Goal: Task Accomplishment & Management: Use online tool/utility

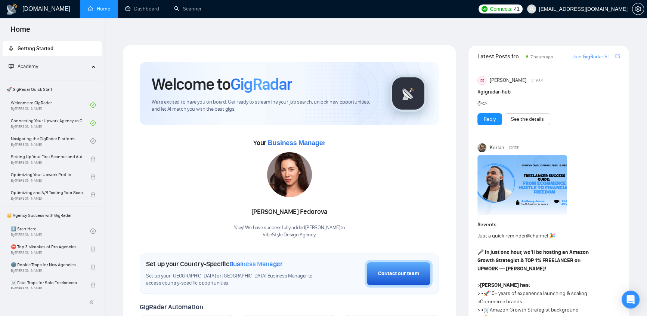
click at [590, 12] on span "[EMAIL_ADDRESS][DOMAIN_NAME]" at bounding box center [577, 9] width 109 height 24
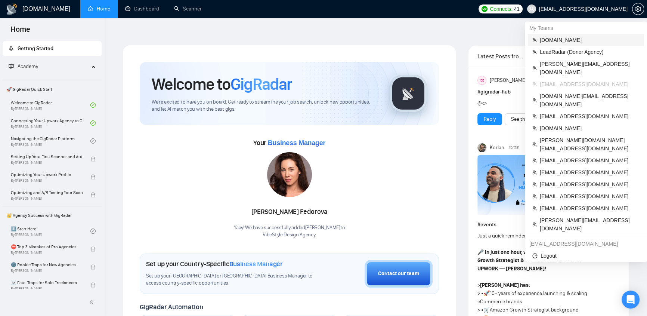
click at [556, 41] on span "[DOMAIN_NAME]" at bounding box center [590, 40] width 100 height 8
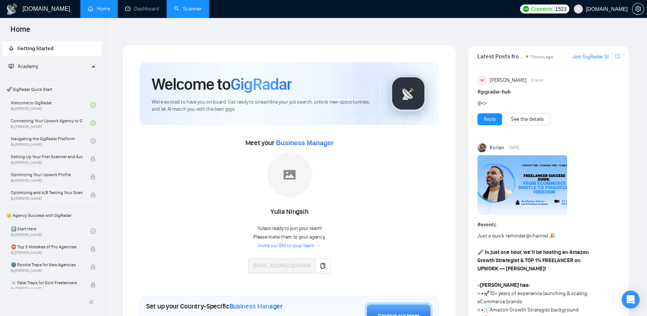
click at [190, 12] on link "Scanner" at bounding box center [188, 9] width 28 height 6
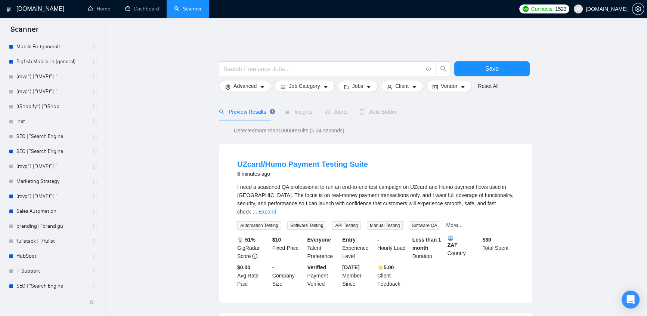
scroll to position [475, 0]
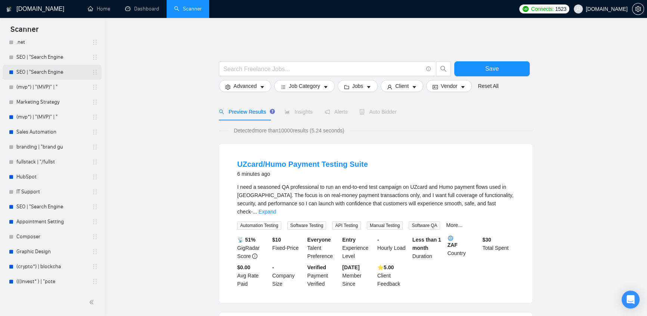
click at [47, 72] on link "SEO | "Search Engine" at bounding box center [51, 72] width 71 height 15
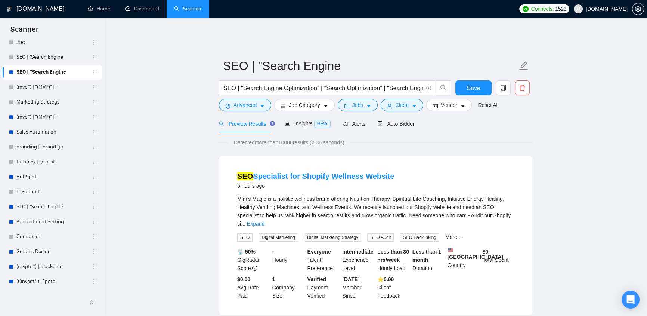
click at [254, 93] on div "SEO | "Search Engine Optimization" | "Search Optimization" | "Search Engine Mar…" at bounding box center [334, 89] width 235 height 19
click at [256, 101] on span "Advanced" at bounding box center [244, 105] width 23 height 8
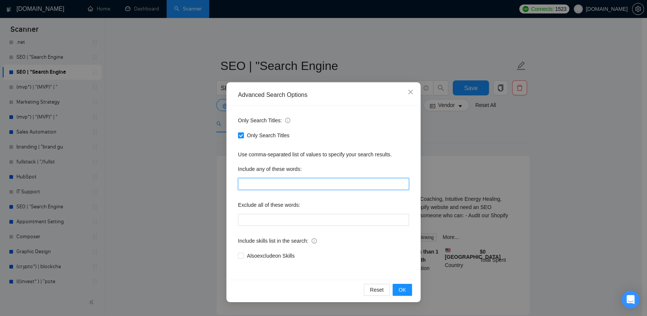
click at [271, 183] on input "text" at bounding box center [323, 184] width 171 height 12
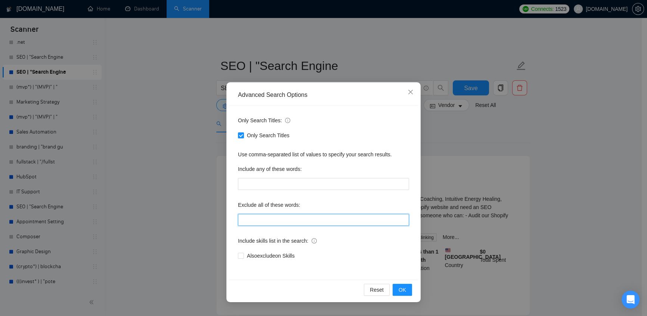
click at [277, 222] on input "text" at bounding box center [323, 220] width 171 height 12
click at [411, 94] on icon "close" at bounding box center [411, 92] width 6 height 6
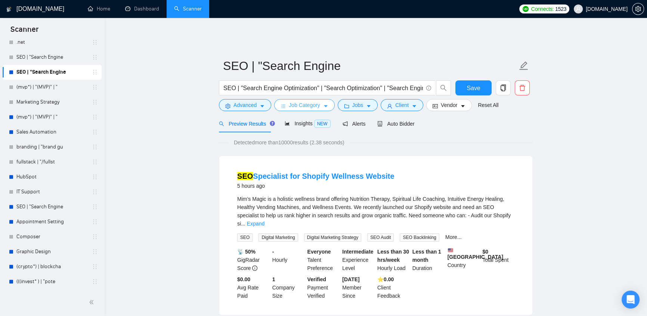
click at [299, 101] on span "Job Category" at bounding box center [304, 105] width 31 height 8
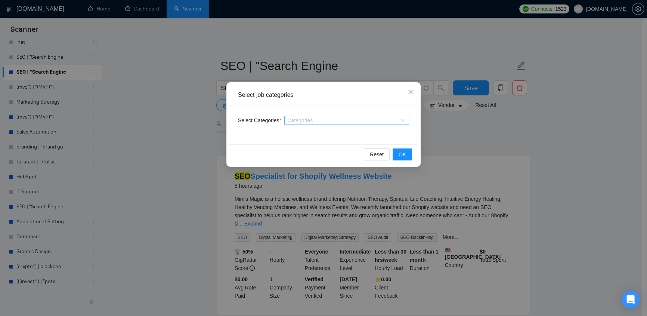
click at [317, 120] on div at bounding box center [343, 120] width 114 height 6
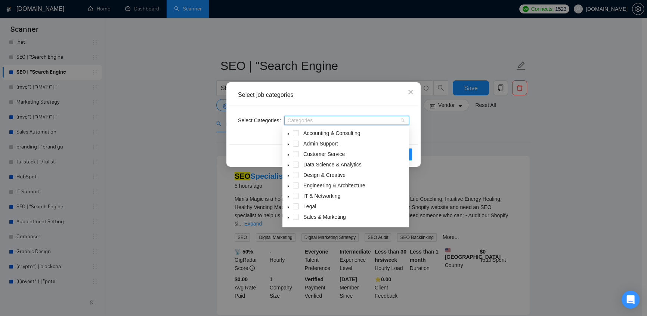
click at [290, 142] on icon "caret-down" at bounding box center [289, 144] width 4 height 4
click at [414, 93] on span "Close" at bounding box center [410, 92] width 20 height 20
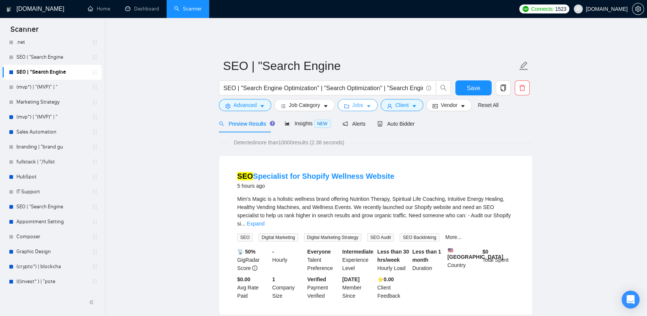
click at [357, 101] on span "Jobs" at bounding box center [357, 105] width 11 height 8
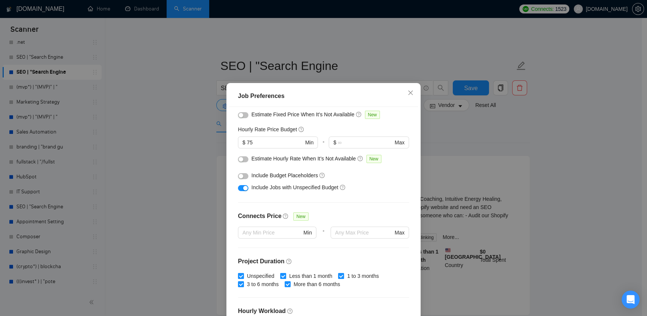
scroll to position [158, 0]
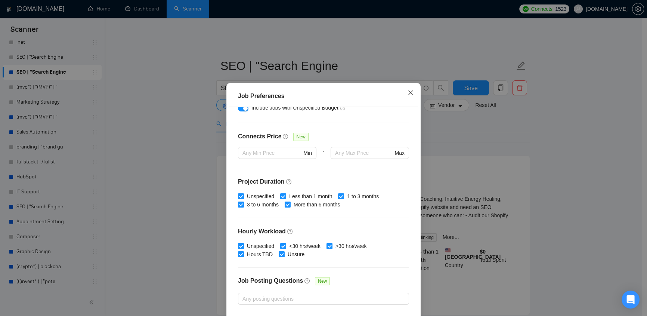
drag, startPoint x: 405, startPoint y: 95, endPoint x: 401, endPoint y: 104, distance: 10.4
click at [408, 94] on icon "close" at bounding box center [411, 93] width 6 height 6
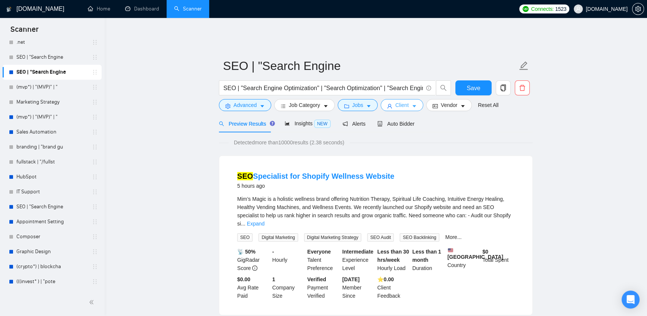
click at [402, 101] on span "Client" at bounding box center [401, 105] width 13 height 8
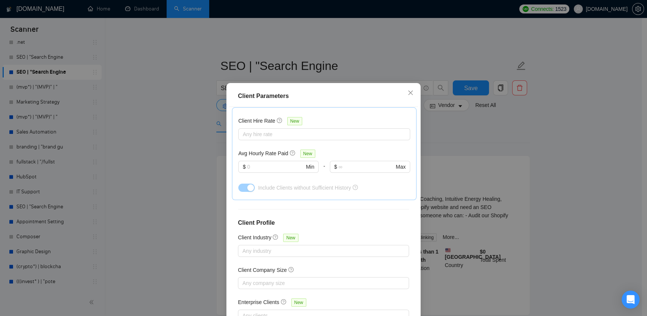
scroll to position [45, 0]
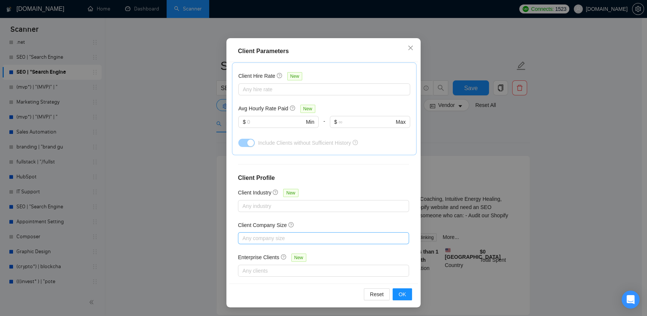
click at [286, 233] on div at bounding box center [320, 237] width 160 height 9
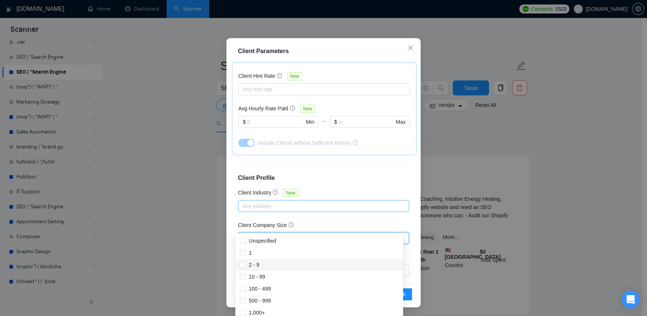
click at [314, 200] on div "Any industry" at bounding box center [323, 206] width 171 height 12
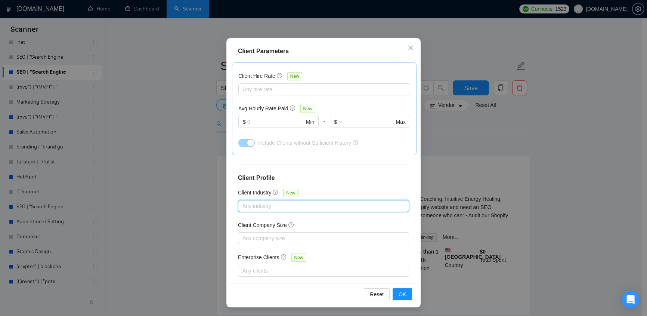
click at [316, 201] on div at bounding box center [320, 205] width 160 height 9
click at [408, 47] on icon "close" at bounding box center [411, 48] width 6 height 6
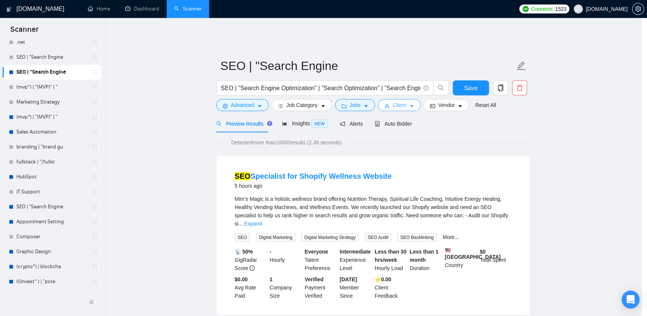
scroll to position [0, 0]
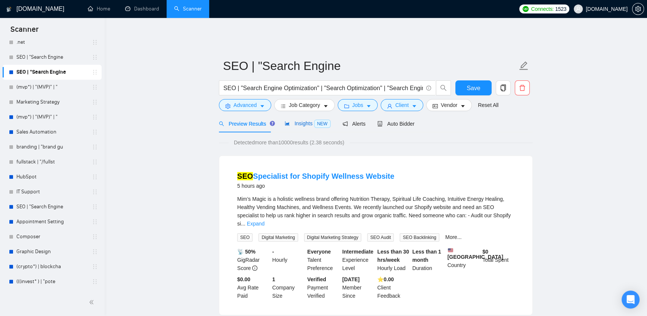
click at [306, 121] on span "Insights NEW" at bounding box center [308, 123] width 46 height 6
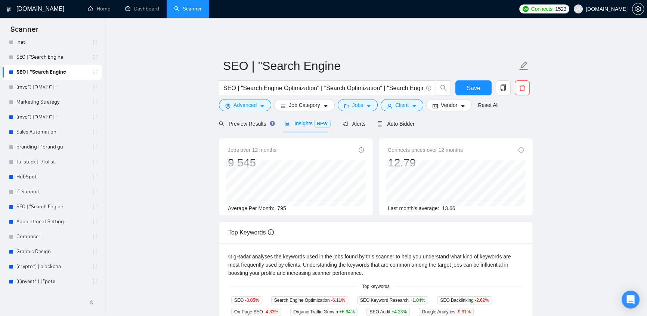
click at [207, 201] on main "SEO | "Search Engine SEO | "Search Engine Optimization" | "Search Optimization"…" at bounding box center [376, 291] width 519 height 513
drag, startPoint x: 279, startPoint y: 203, endPoint x: 287, endPoint y: 201, distance: 8.2
click at [287, 204] on div "Average Per Month: 795" at bounding box center [296, 208] width 136 height 8
click at [290, 204] on div "Average Per Month: 795" at bounding box center [296, 208] width 136 height 8
drag, startPoint x: 290, startPoint y: 203, endPoint x: 275, endPoint y: 204, distance: 15.0
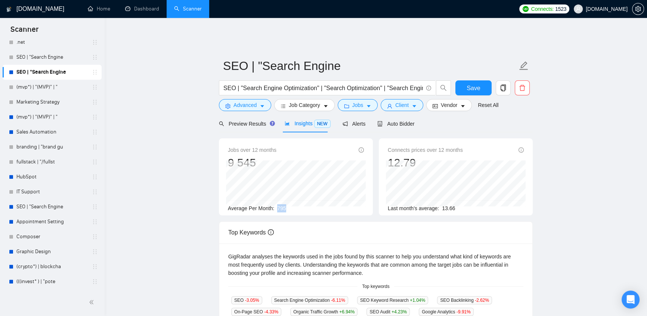
click at [275, 204] on div "Average Per Month: 795" at bounding box center [296, 208] width 136 height 8
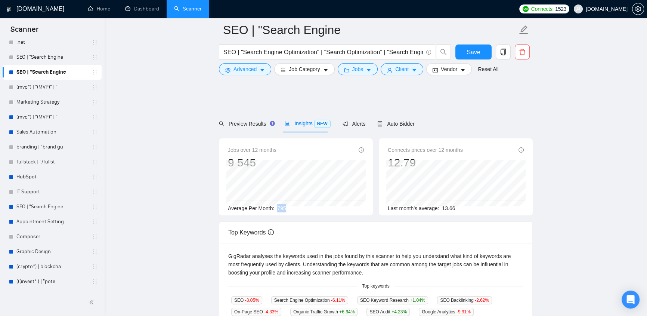
scroll to position [79, 0]
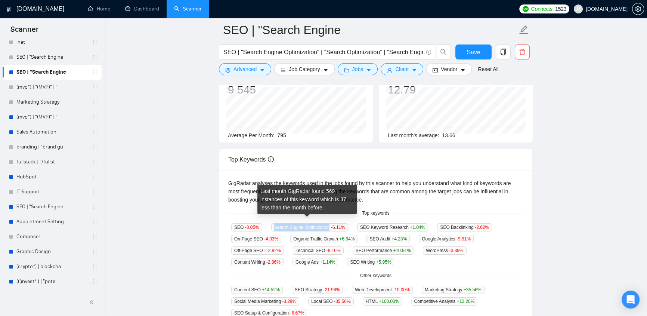
drag, startPoint x: 327, startPoint y: 222, endPoint x: 337, endPoint y: 243, distance: 22.9
click at [271, 223] on span "Search Engine Optimization -6.11 %" at bounding box center [309, 227] width 77 height 8
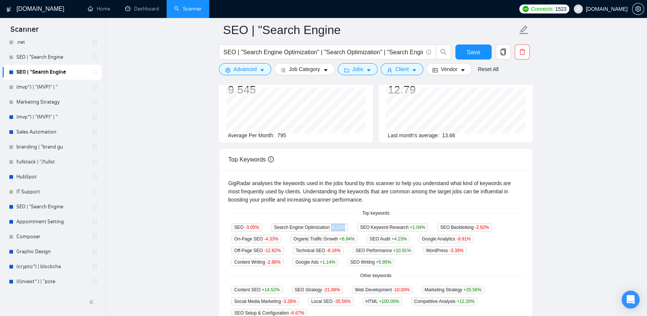
drag, startPoint x: 328, startPoint y: 222, endPoint x: 346, endPoint y: 220, distance: 18.7
click at [346, 223] on div "Search Engine Optimization -6.11 %" at bounding box center [309, 227] width 83 height 9
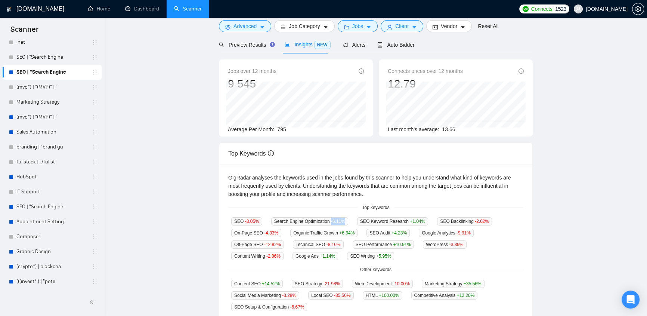
scroll to position [0, 0]
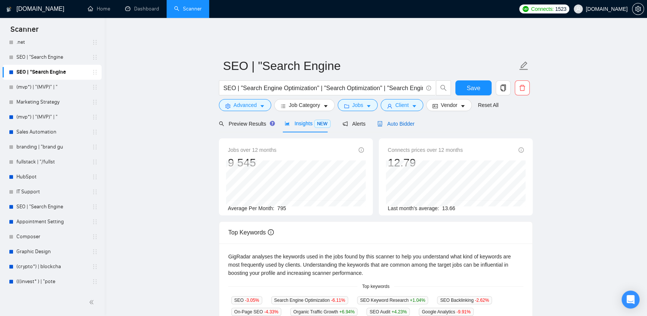
click at [398, 121] on span "Auto Bidder" at bounding box center [395, 124] width 37 height 6
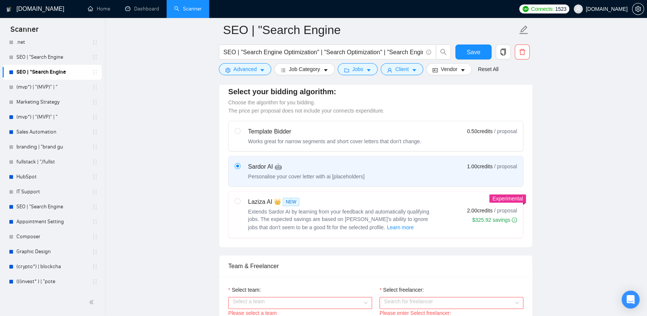
scroll to position [317, 0]
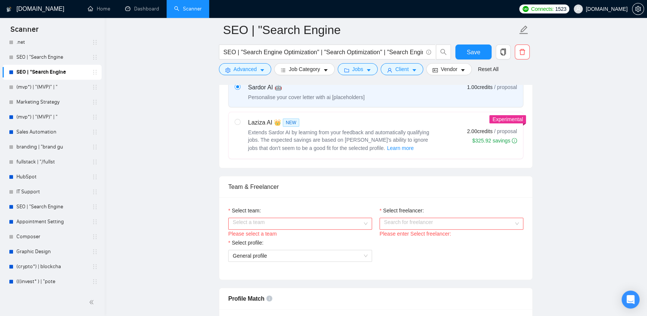
click at [368, 229] on div "Please select a team" at bounding box center [300, 233] width 144 height 8
click at [357, 218] on input "Select team:" at bounding box center [298, 223] width 130 height 11
click at [460, 218] on input "Select freelancer:" at bounding box center [449, 223] width 130 height 11
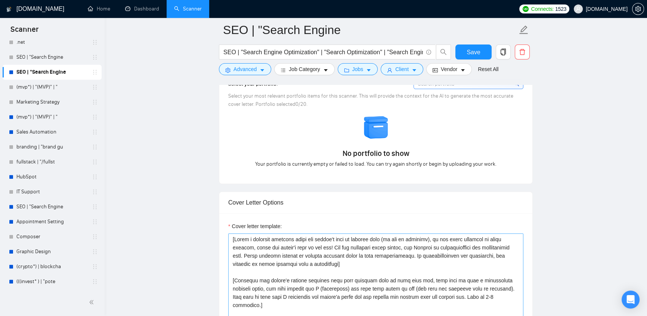
scroll to position [792, 0]
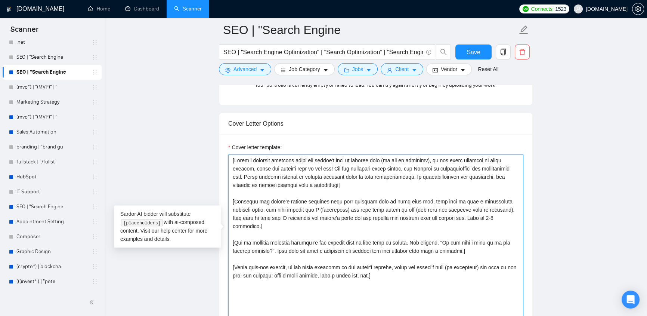
drag, startPoint x: 232, startPoint y: 155, endPoint x: 399, endPoint y: 265, distance: 199.8
click at [399, 265] on textarea "Cover letter template:" at bounding box center [375, 238] width 295 height 168
click at [234, 163] on textarea "Cover letter template:" at bounding box center [375, 238] width 295 height 168
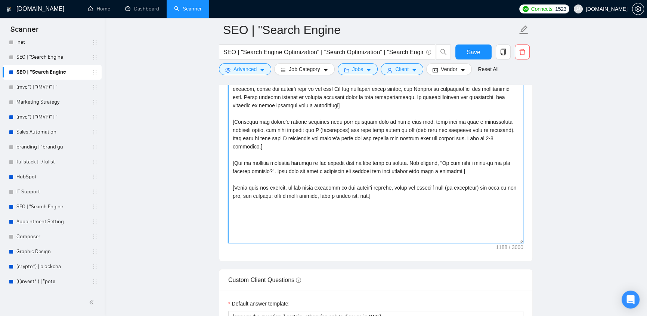
scroll to position [1030, 0]
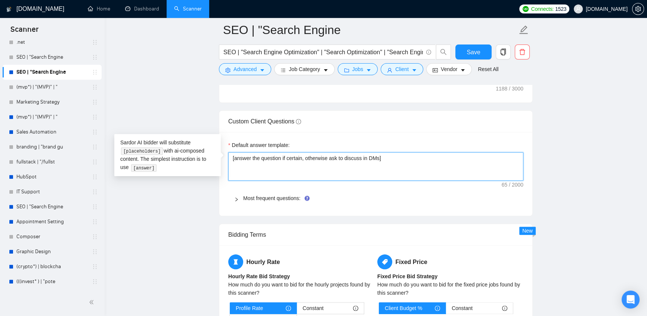
drag, startPoint x: 340, startPoint y: 144, endPoint x: 426, endPoint y: 149, distance: 85.4
click at [426, 152] on textarea "[answer the question if certain, otherwise ask to discuss in DMs]" at bounding box center [375, 166] width 295 height 28
click at [358, 166] on textarea "[answer the question if certain, otherwise ask to discuss in DMs]" at bounding box center [375, 166] width 295 height 28
drag, startPoint x: 232, startPoint y: 153, endPoint x: 402, endPoint y: 150, distance: 170.0
click at [402, 152] on textarea "[answer the question if certain, otherwise ask to discuss in DMs]" at bounding box center [375, 166] width 295 height 28
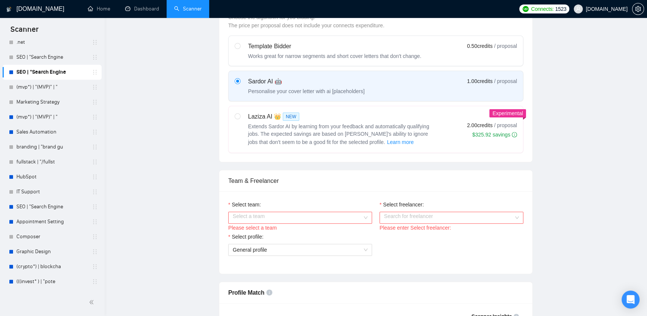
scroll to position [0, 0]
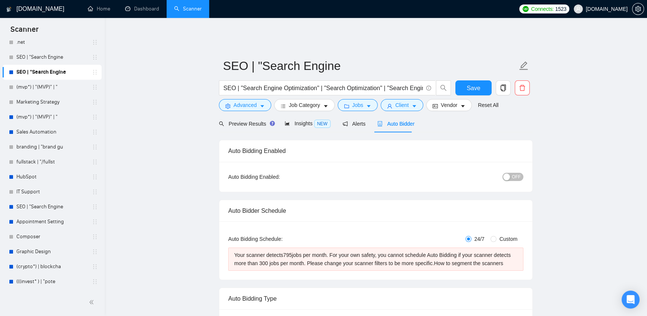
click at [601, 9] on span "[DOMAIN_NAME]" at bounding box center [607, 9] width 42 height 0
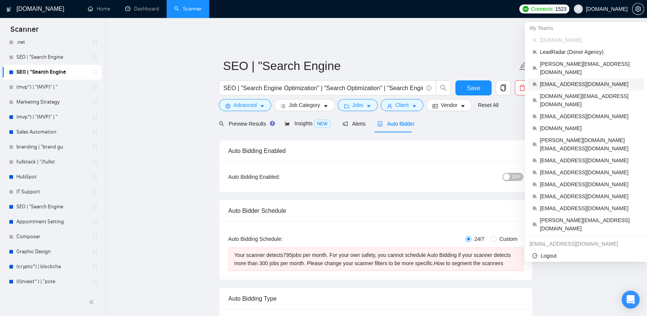
click at [573, 80] on span "[EMAIL_ADDRESS][DOMAIN_NAME]" at bounding box center [590, 84] width 100 height 8
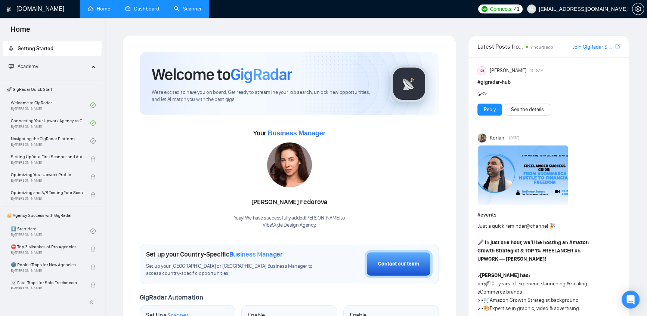
click at [142, 11] on link "Dashboard" at bounding box center [142, 9] width 34 height 6
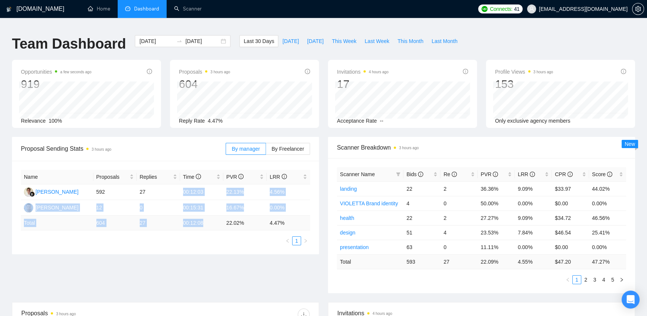
drag, startPoint x: 182, startPoint y: 183, endPoint x: 204, endPoint y: 216, distance: 39.9
click at [204, 216] on table "Name Proposals Replies Time PVR LRR [PERSON_NAME] 592 27 00:12:03 22.13% 4.56% …" at bounding box center [165, 200] width 289 height 61
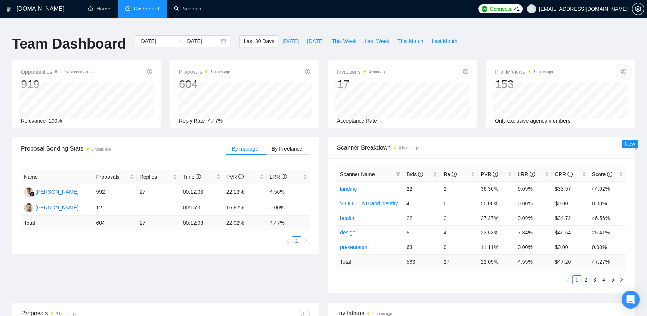
click at [195, 236] on ul "1" at bounding box center [165, 240] width 289 height 9
click at [293, 147] on label "By Freelancer" at bounding box center [288, 149] width 44 height 12
click at [266, 151] on input "By Freelancer" at bounding box center [266, 151] width 0 height 0
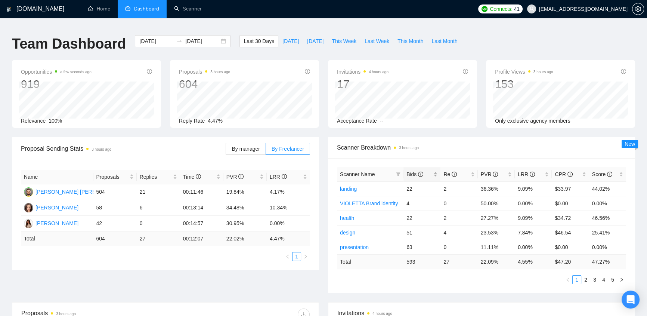
click at [419, 171] on icon "info-circle" at bounding box center [420, 173] width 5 height 5
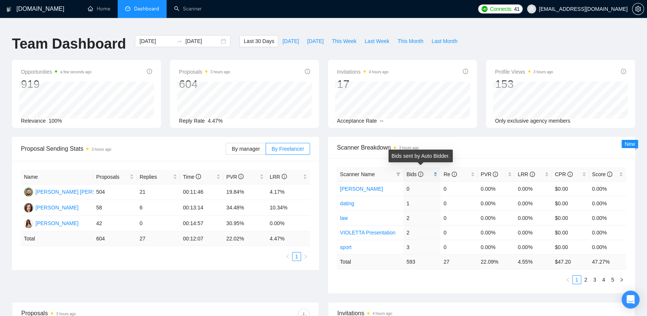
click at [418, 171] on icon "info-circle" at bounding box center [420, 173] width 5 height 5
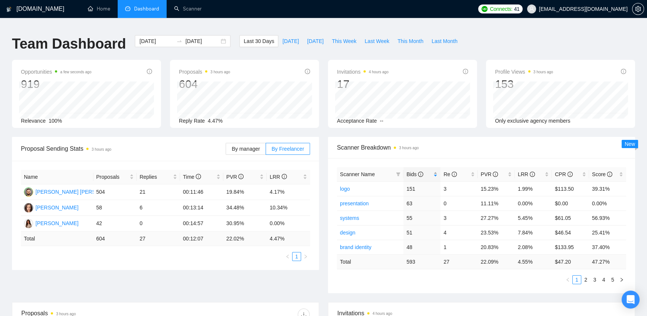
click at [423, 170] on span "Bids" at bounding box center [418, 174] width 25 height 8
click at [422, 171] on icon "info-circle" at bounding box center [420, 173] width 5 height 5
drag, startPoint x: 539, startPoint y: 182, endPoint x: 518, endPoint y: 179, distance: 21.5
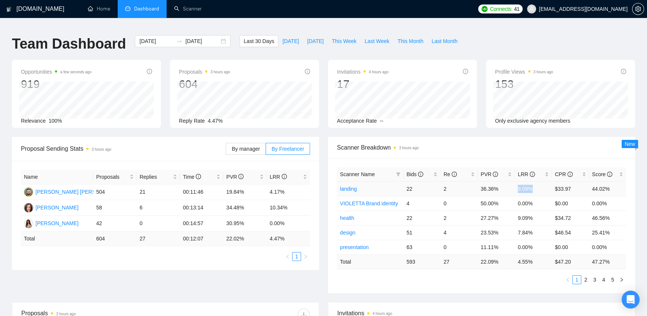
click at [518, 181] on td "9.09%" at bounding box center [533, 188] width 37 height 15
click at [534, 182] on td "9.09%" at bounding box center [533, 188] width 37 height 15
drag, startPoint x: 535, startPoint y: 185, endPoint x: 517, endPoint y: 185, distance: 17.9
click at [517, 185] on td "9.09%" at bounding box center [533, 188] width 37 height 15
click at [538, 183] on td "9.09%" at bounding box center [533, 188] width 37 height 15
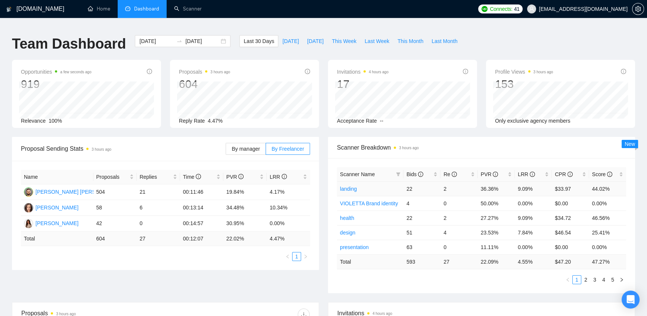
drag, startPoint x: 533, startPoint y: 183, endPoint x: 523, endPoint y: 177, distance: 11.4
click at [532, 182] on td "9.09%" at bounding box center [533, 188] width 37 height 15
drag, startPoint x: 474, startPoint y: 185, endPoint x: 501, endPoint y: 179, distance: 27.6
click at [501, 181] on tr "landing 22 2 36.36% 9.09% $33.97 44.02%" at bounding box center [481, 188] width 289 height 15
drag, startPoint x: 532, startPoint y: 183, endPoint x: 516, endPoint y: 179, distance: 17.2
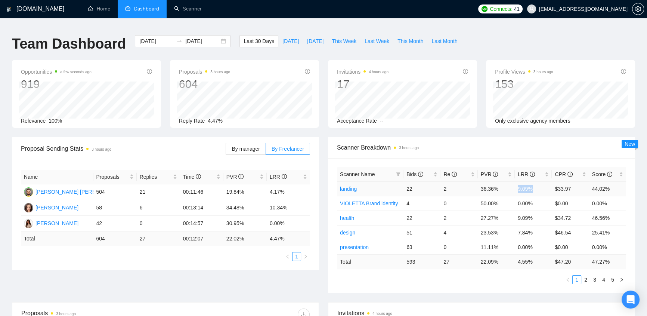
click at [516, 181] on td "9.09%" at bounding box center [533, 188] width 37 height 15
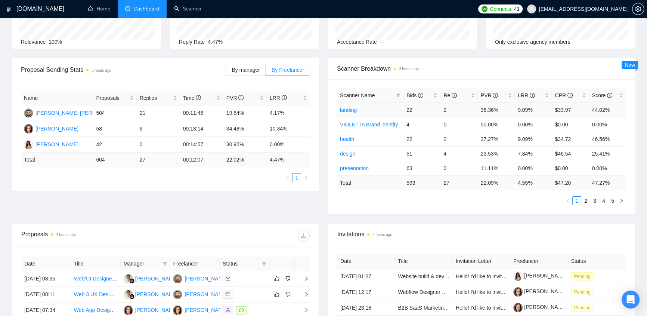
click at [369, 105] on td "landing" at bounding box center [370, 109] width 66 height 15
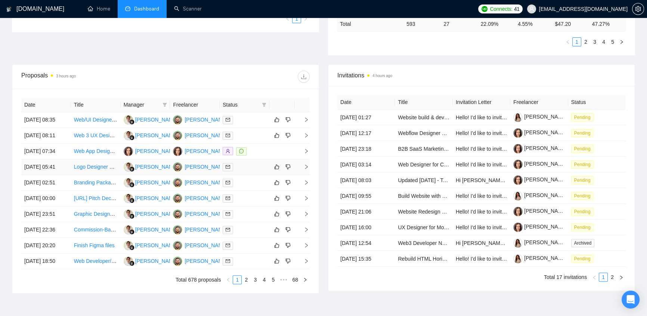
click at [240, 159] on td at bounding box center [245, 167] width 50 height 16
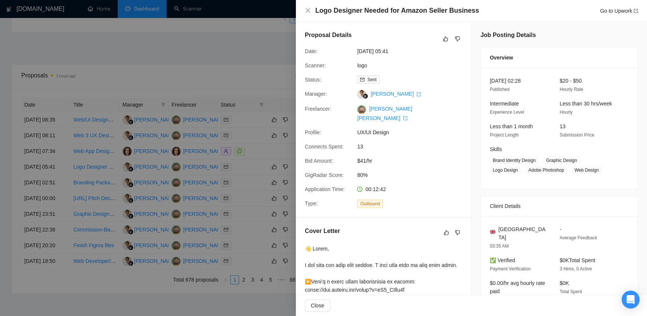
scroll to position [79, 0]
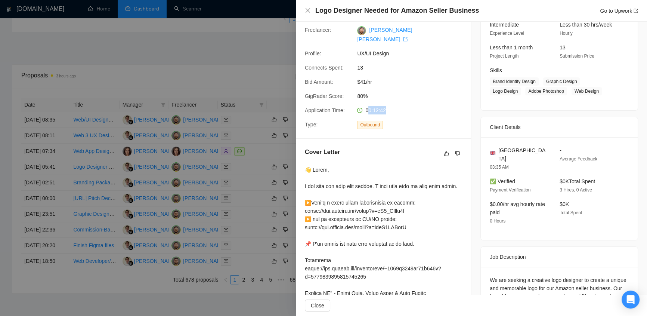
drag, startPoint x: 390, startPoint y: 102, endPoint x: 366, endPoint y: 101, distance: 23.6
click at [366, 106] on div "00:12:42" at bounding box center [393, 110] width 79 height 8
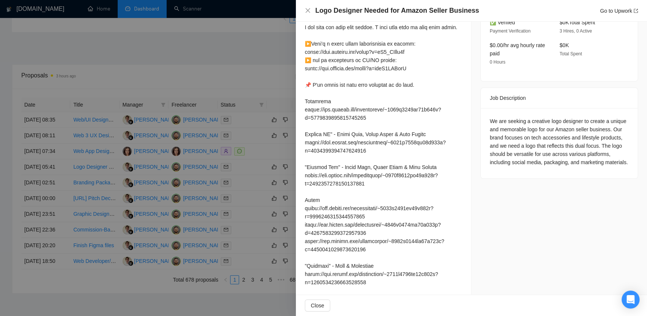
scroll to position [158, 0]
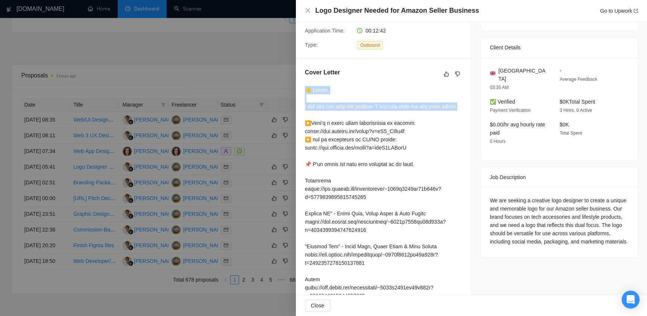
drag, startPoint x: 304, startPoint y: 79, endPoint x: 456, endPoint y: 95, distance: 152.5
click at [456, 95] on div "Cover Letter" at bounding box center [383, 321] width 175 height 524
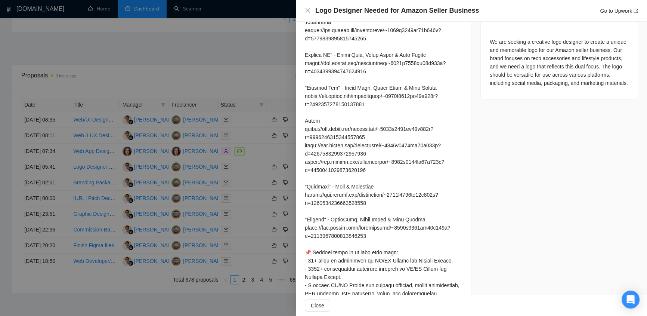
scroll to position [396, 0]
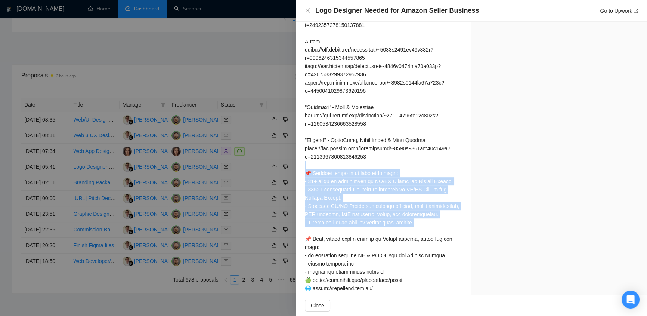
drag, startPoint x: 310, startPoint y: 160, endPoint x: 460, endPoint y: 216, distance: 160.3
click at [460, 216] on div "Cover Letter" at bounding box center [383, 83] width 175 height 524
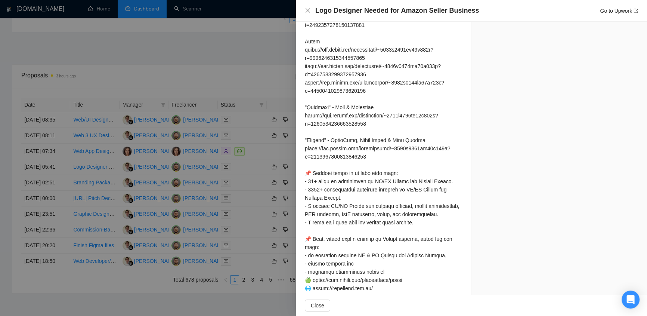
click at [390, 218] on div at bounding box center [383, 90] width 157 height 485
drag, startPoint x: 426, startPoint y: 211, endPoint x: 415, endPoint y: 207, distance: 12.2
click at [415, 207] on div at bounding box center [383, 90] width 157 height 485
click at [449, 256] on div at bounding box center [383, 90] width 157 height 485
drag, startPoint x: 373, startPoint y: 280, endPoint x: 314, endPoint y: 280, distance: 59.0
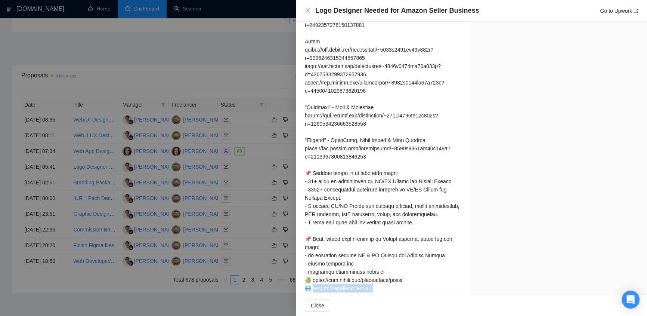
click at [314, 280] on div at bounding box center [383, 90] width 157 height 485
click at [424, 255] on div at bounding box center [383, 90] width 157 height 485
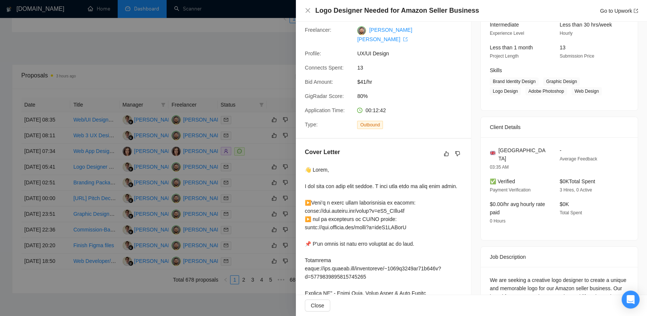
scroll to position [0, 0]
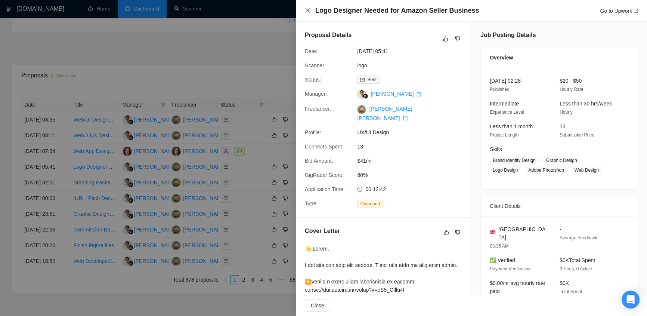
click at [307, 8] on icon "close" at bounding box center [308, 10] width 6 height 6
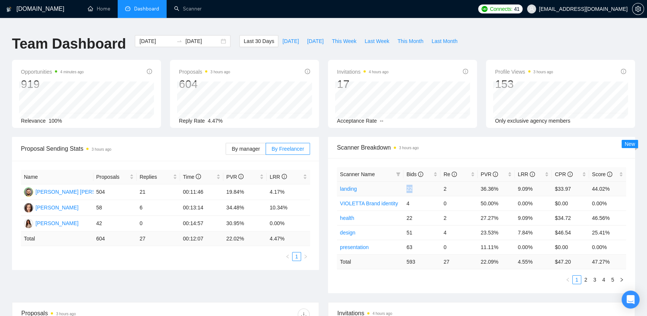
drag, startPoint x: 406, startPoint y: 183, endPoint x: 414, endPoint y: 179, distance: 9.0
click at [414, 181] on td "22" at bounding box center [421, 188] width 37 height 15
click at [418, 210] on td "22" at bounding box center [421, 217] width 37 height 15
drag, startPoint x: 479, startPoint y: 199, endPoint x: 508, endPoint y: 191, distance: 30.3
click at [508, 196] on td "50.00%" at bounding box center [496, 203] width 37 height 15
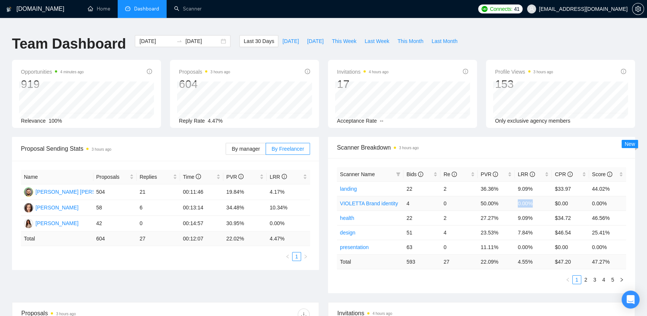
drag, startPoint x: 516, startPoint y: 198, endPoint x: 538, endPoint y: 195, distance: 22.2
click at [538, 196] on td "0.00%" at bounding box center [533, 203] width 37 height 15
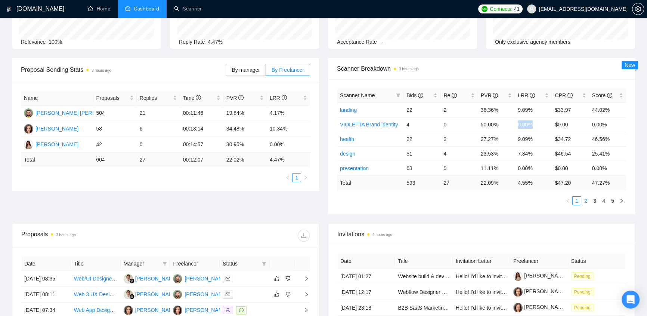
click at [587, 197] on link "2" at bounding box center [586, 201] width 8 height 8
drag, startPoint x: 480, startPoint y: 105, endPoint x: 482, endPoint y: 109, distance: 4.9
click at [498, 104] on td "54.55%" at bounding box center [496, 109] width 37 height 15
click at [500, 105] on td "54.55%" at bounding box center [496, 109] width 37 height 15
drag, startPoint x: 537, startPoint y: 106, endPoint x: 519, endPoint y: 105, distance: 18.4
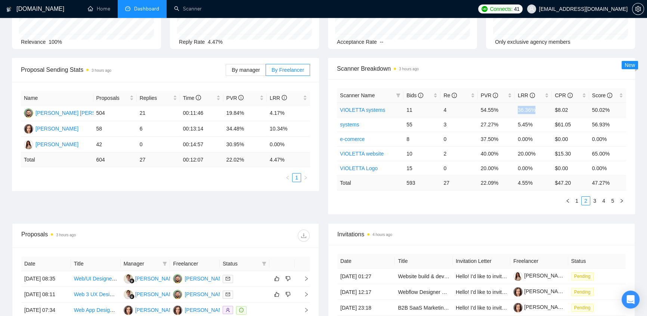
click at [519, 105] on td "36.36%" at bounding box center [533, 109] width 37 height 15
drag, startPoint x: 478, startPoint y: 145, endPoint x: 537, endPoint y: 146, distance: 59.0
click at [537, 146] on tr "VIOLETTA website 10 2 40.00% 20.00% $15.30 65.00%" at bounding box center [481, 153] width 289 height 15
click at [492, 147] on td "40.00%" at bounding box center [496, 153] width 37 height 15
drag, startPoint x: 495, startPoint y: 146, endPoint x: 482, endPoint y: 143, distance: 13.6
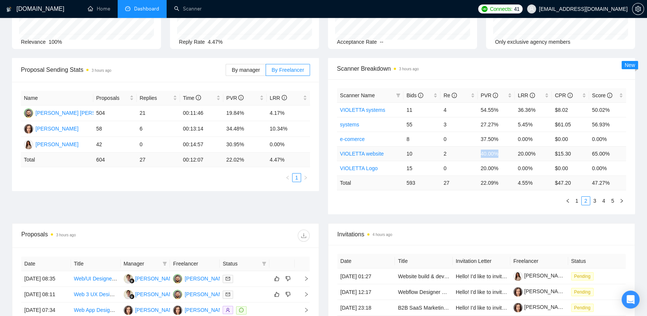
click at [482, 146] on td "40.00%" at bounding box center [496, 153] width 37 height 15
drag, startPoint x: 541, startPoint y: 146, endPoint x: 505, endPoint y: 144, distance: 35.2
click at [505, 146] on tr "VIOLETTA website 10 2 40.00% 20.00% $15.30 65.00%" at bounding box center [481, 153] width 289 height 15
drag, startPoint x: 414, startPoint y: 144, endPoint x: 407, endPoint y: 148, distance: 7.4
click at [407, 148] on td "10" at bounding box center [421, 153] width 37 height 15
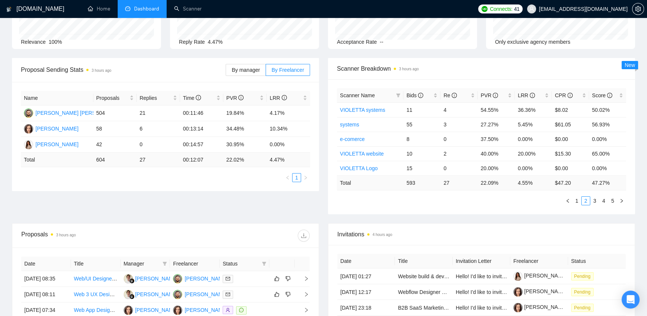
click at [455, 199] on div "Scanner Name Bids Re PVR LRR CPR Score VIOLETTA systems 11 4 54.55% 36.36% $8.0…" at bounding box center [481, 146] width 307 height 135
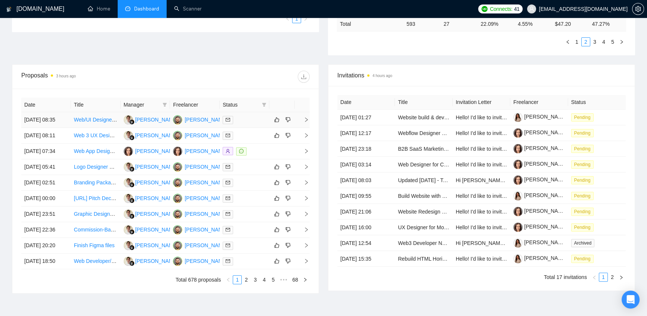
click at [244, 115] on div at bounding box center [245, 119] width 44 height 9
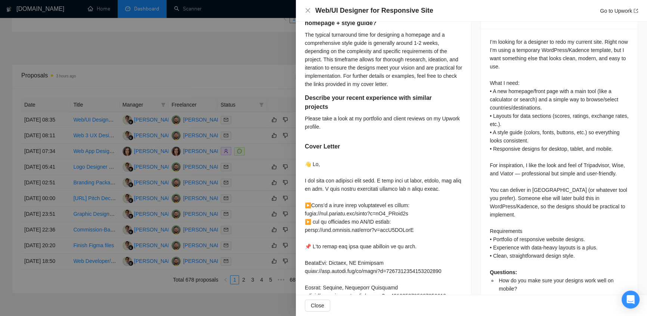
scroll to position [396, 0]
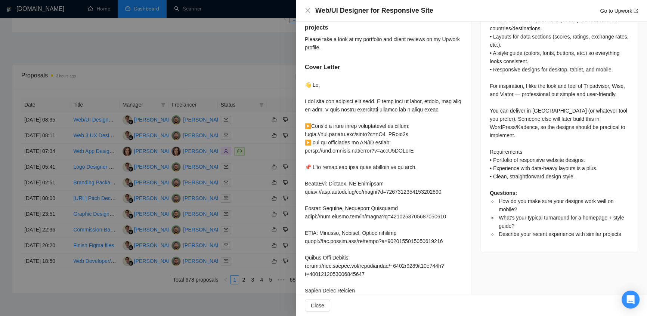
click at [239, 35] on div at bounding box center [323, 158] width 647 height 316
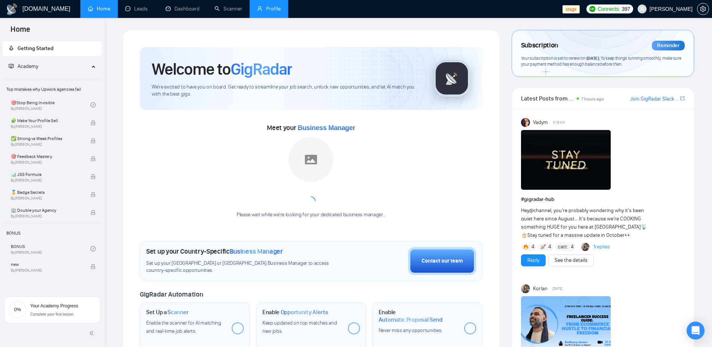
click at [276, 7] on link "Profile" at bounding box center [269, 9] width 24 height 6
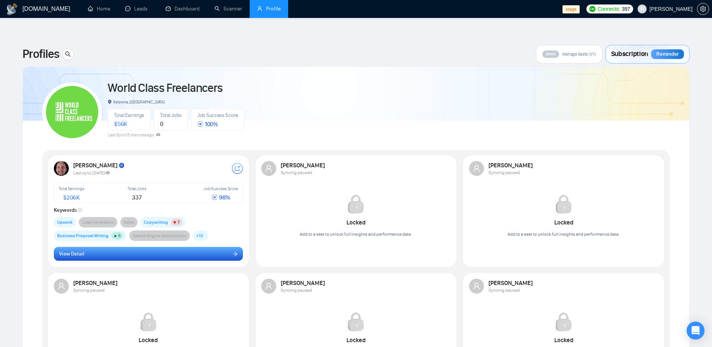
click at [115, 247] on button "View Detail" at bounding box center [148, 254] width 189 height 14
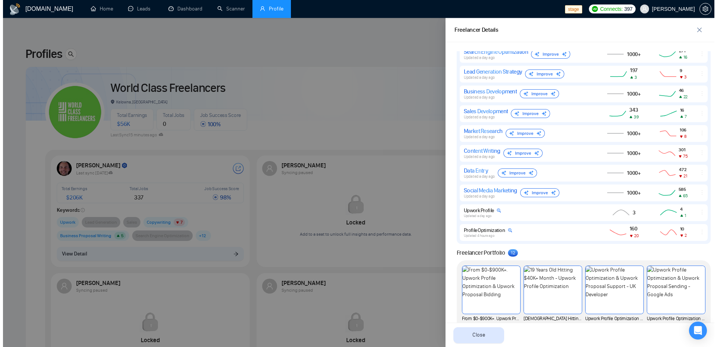
scroll to position [262, 0]
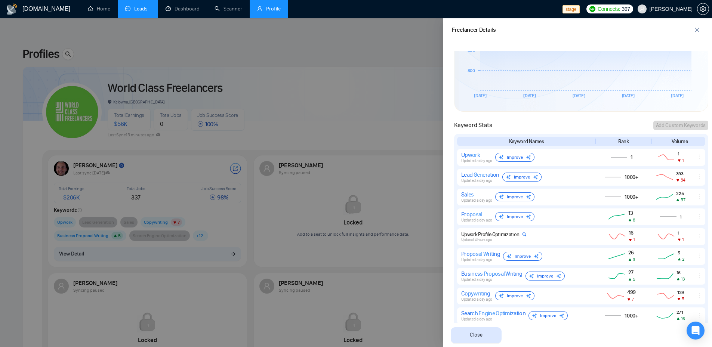
click at [132, 6] on link "Leads" at bounding box center [137, 9] width 25 height 6
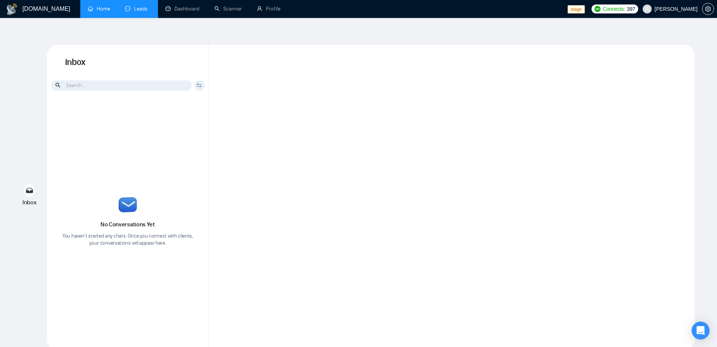
click at [98, 12] on link "Home" at bounding box center [99, 9] width 22 height 6
